Goal: Use online tool/utility

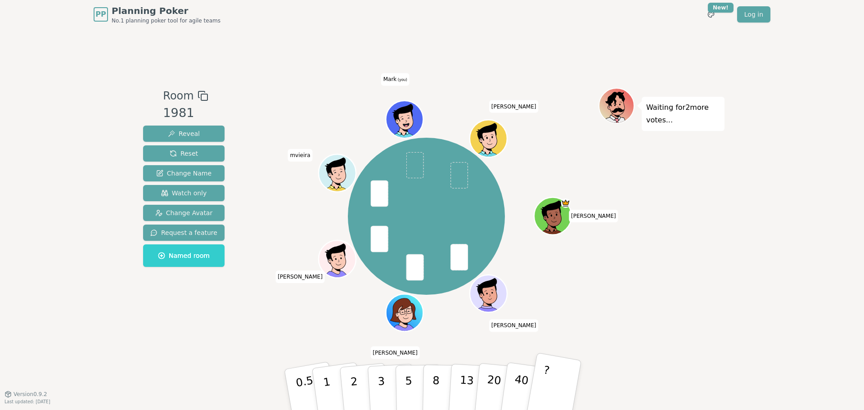
click at [542, 382] on p "?" at bounding box center [543, 388] width 14 height 49
click at [355, 380] on p "2" at bounding box center [355, 390] width 12 height 49
click at [407, 389] on p "5" at bounding box center [409, 389] width 8 height 49
click at [563, 393] on button "?" at bounding box center [554, 389] width 56 height 74
click at [548, 369] on p "?" at bounding box center [543, 388] width 14 height 49
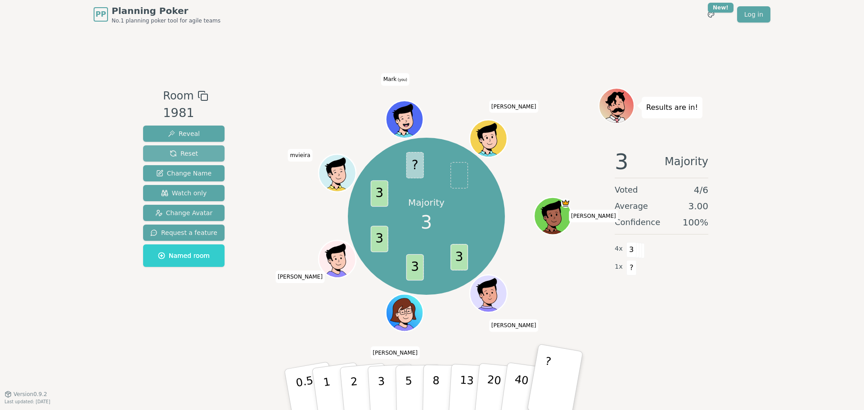
click at [184, 156] on span "Reset" at bounding box center [184, 153] width 28 height 9
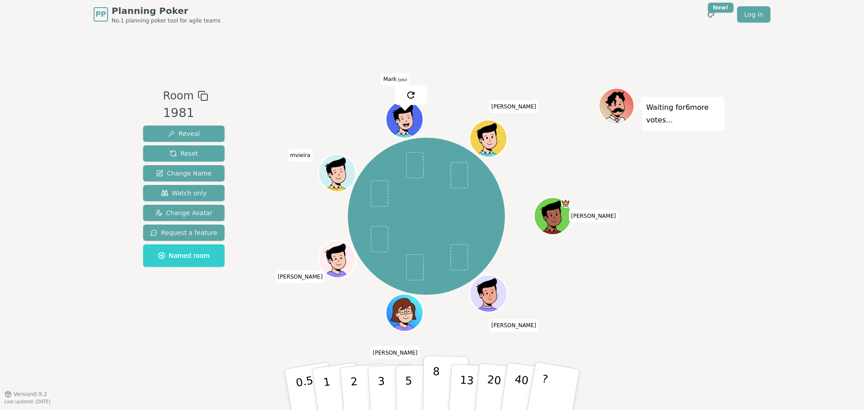
click at [430, 381] on button "8" at bounding box center [445, 389] width 46 height 68
click at [389, 393] on button "3" at bounding box center [391, 390] width 49 height 70
click at [418, 382] on button "5" at bounding box center [418, 389] width 46 height 68
click at [388, 395] on button "3" at bounding box center [391, 390] width 49 height 70
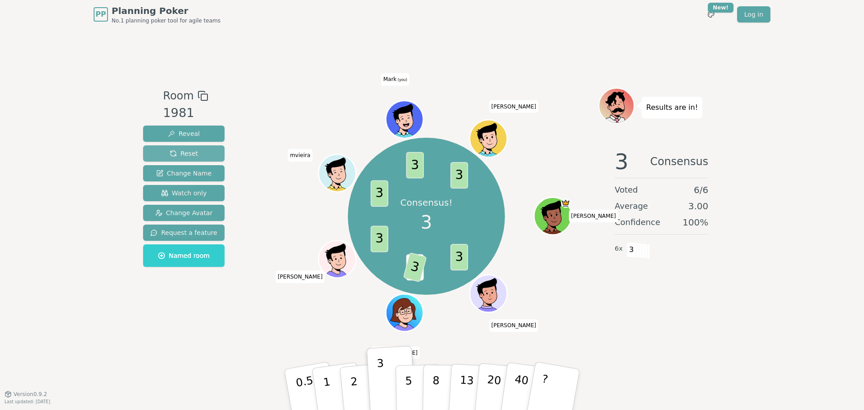
click at [198, 150] on button "Reset" at bounding box center [183, 153] width 81 height 16
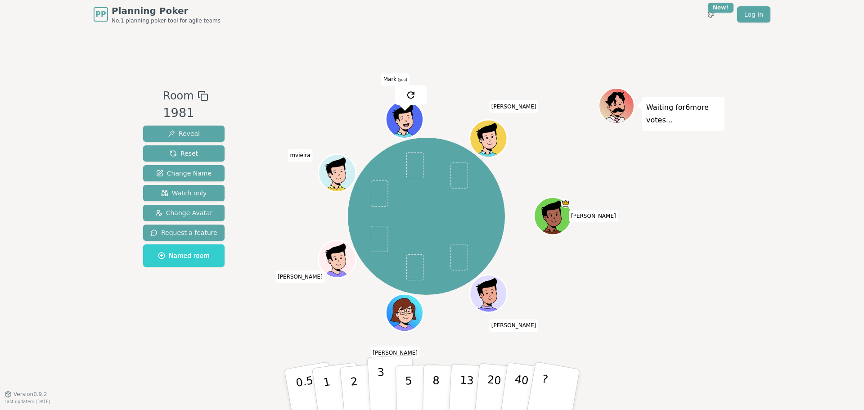
click at [386, 397] on button "3" at bounding box center [391, 390] width 49 height 70
click at [359, 387] on button "2" at bounding box center [364, 390] width 51 height 72
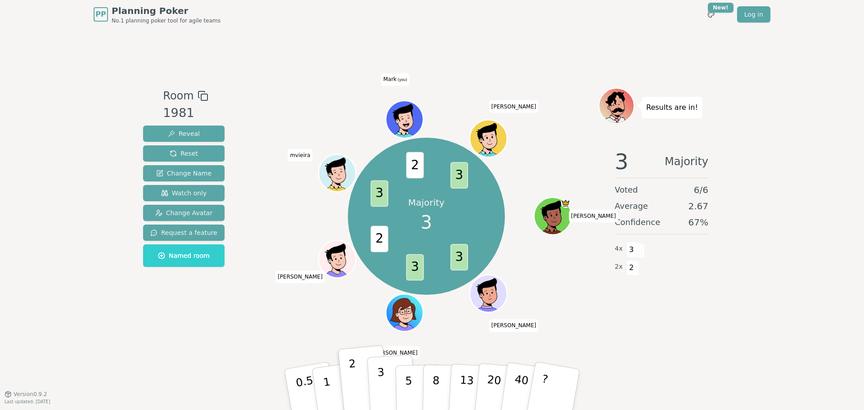
click at [373, 379] on button "3" at bounding box center [391, 390] width 49 height 70
